Goal: Find specific fact: Find specific fact

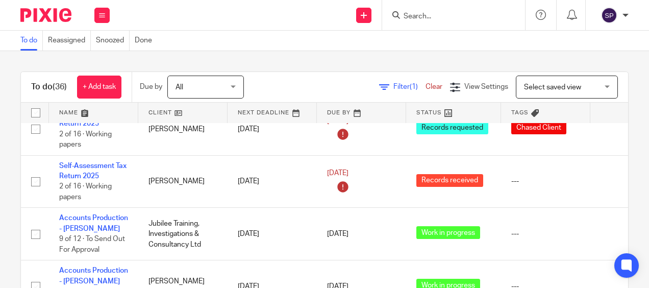
scroll to position [1734, 0]
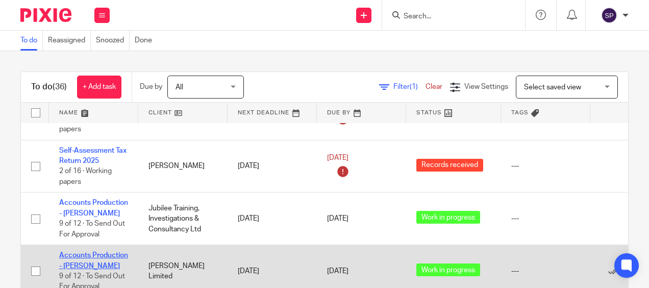
drag, startPoint x: 103, startPoint y: 264, endPoint x: 65, endPoint y: 251, distance: 39.7
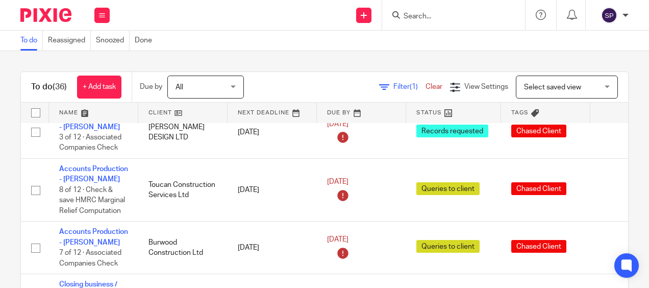
scroll to position [61, 0]
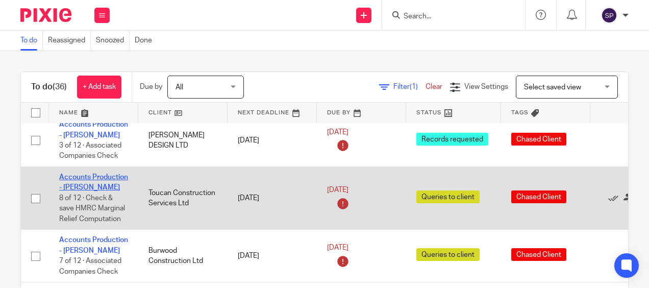
click at [83, 187] on link "Accounts Production - Sarah" at bounding box center [93, 181] width 69 height 17
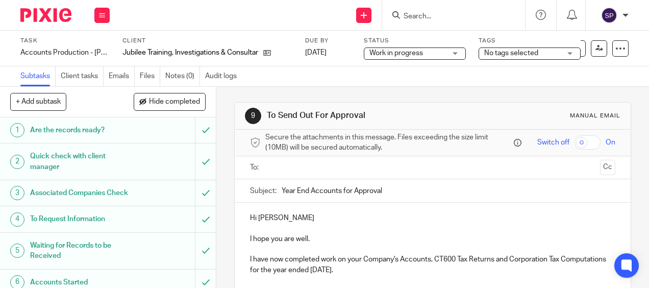
click at [298, 173] on input "text" at bounding box center [432, 168] width 326 height 12
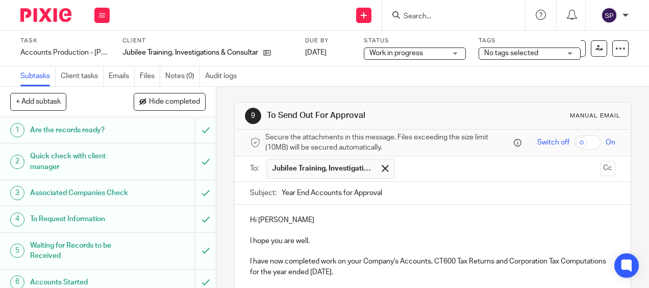
click at [409, 172] on input "text" at bounding box center [497, 169] width 196 height 20
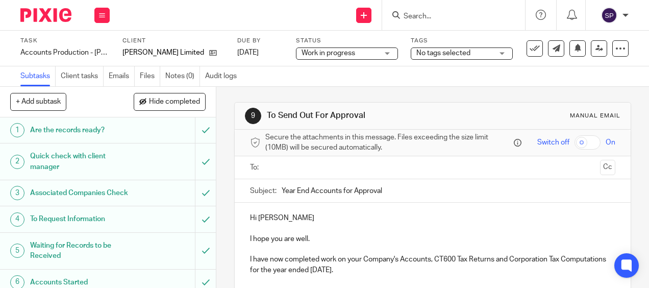
click at [280, 171] on input "text" at bounding box center [432, 168] width 326 height 12
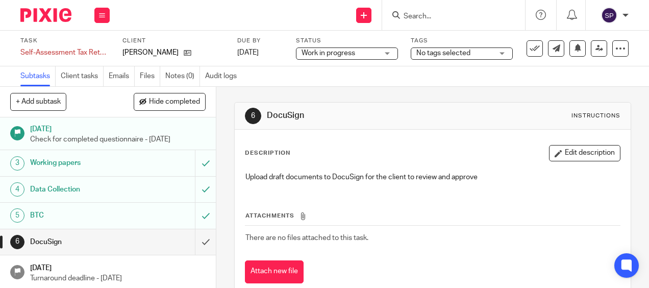
scroll to position [51, 0]
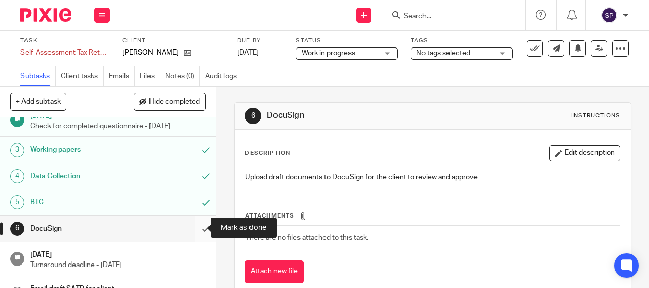
click at [194, 226] on input "submit" at bounding box center [108, 228] width 216 height 25
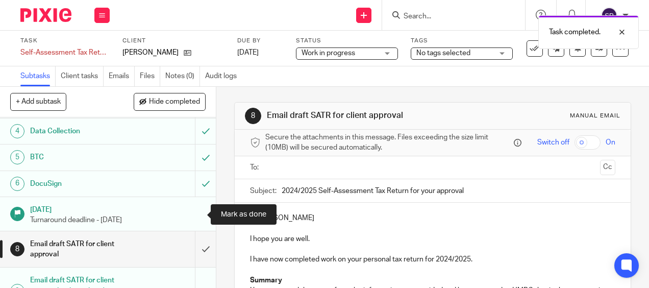
scroll to position [153, 0]
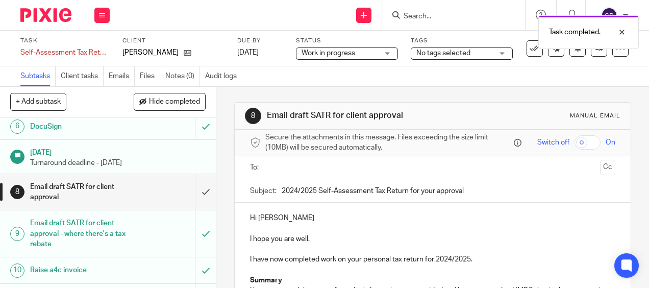
click at [315, 169] on input "text" at bounding box center [432, 168] width 326 height 12
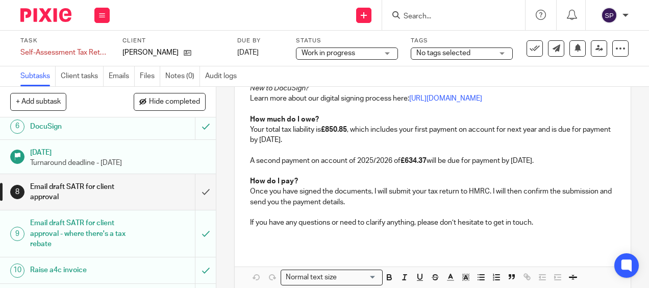
scroll to position [390, 0]
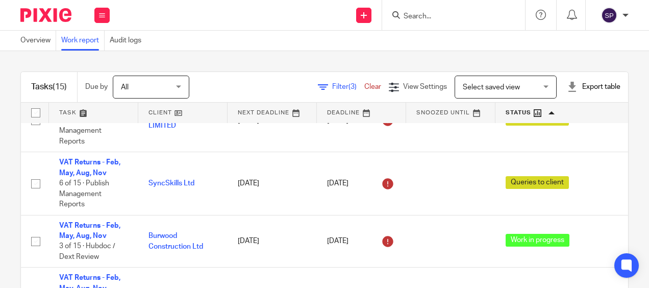
scroll to position [709, 0]
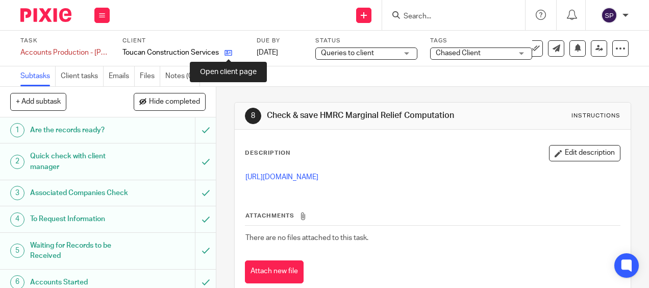
click at [225, 53] on icon at bounding box center [228, 53] width 8 height 8
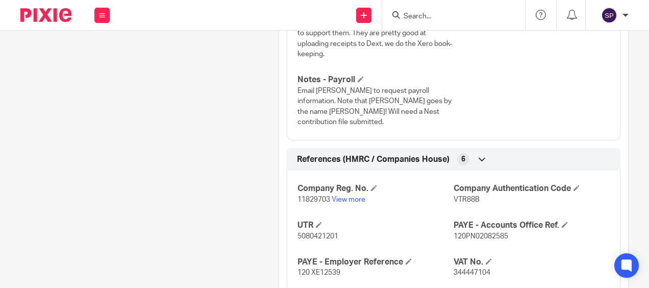
scroll to position [918, 0]
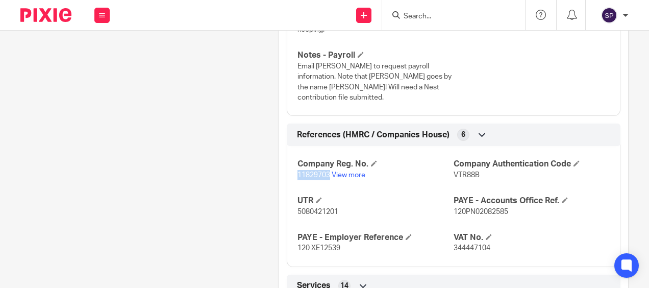
drag, startPoint x: 295, startPoint y: 151, endPoint x: 327, endPoint y: 150, distance: 32.1
click at [327, 171] on span "11829703" at bounding box center [313, 174] width 33 height 7
copy span "11829703"
